Goal: Download file/media

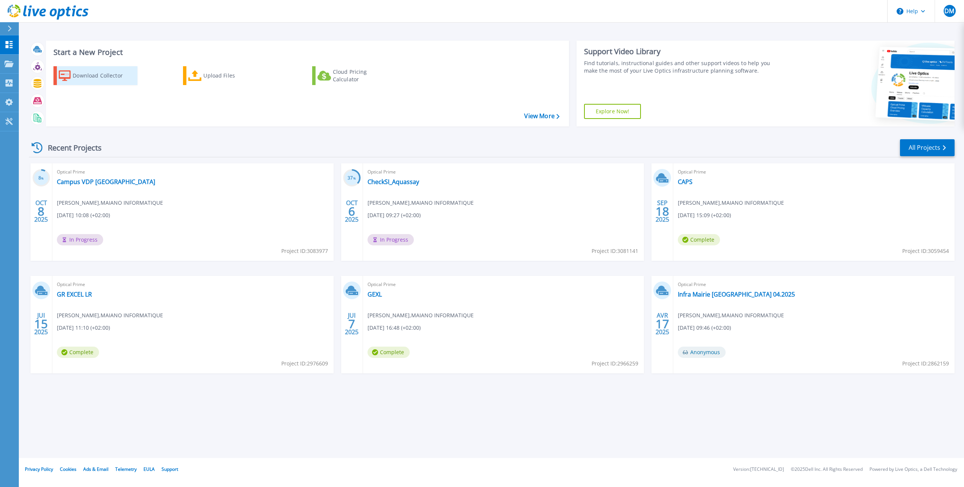
click at [81, 79] on div "Download Collector" at bounding box center [103, 75] width 60 height 15
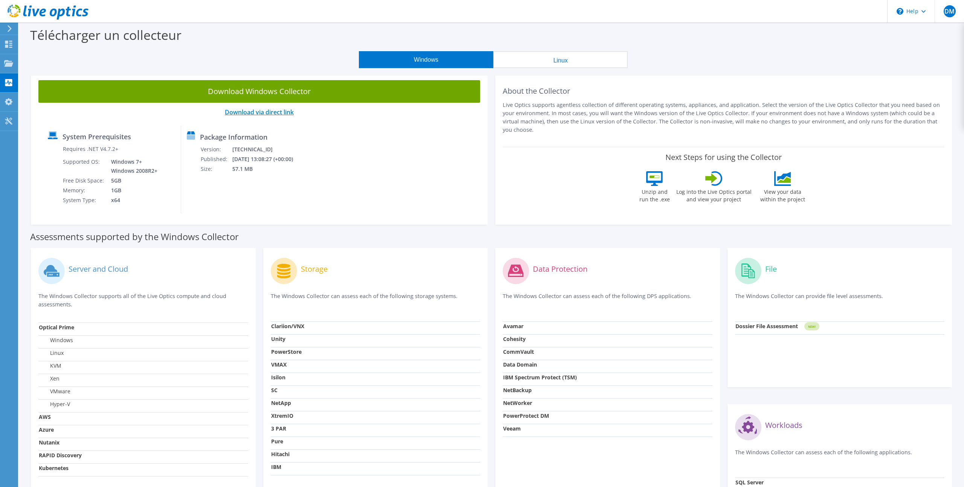
click at [278, 110] on link "Download via direct link" at bounding box center [259, 112] width 69 height 8
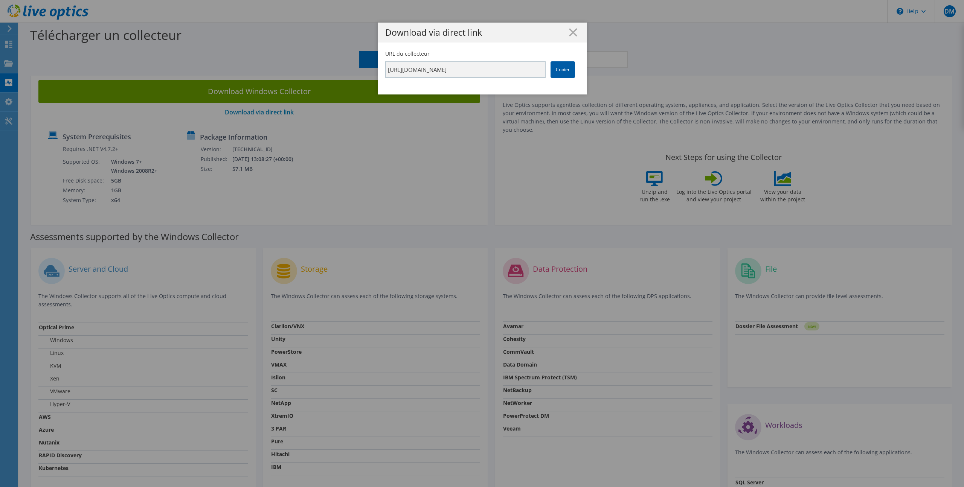
click at [565, 69] on link "Copier" at bounding box center [563, 69] width 24 height 17
